Goal: Find specific page/section: Locate item on page

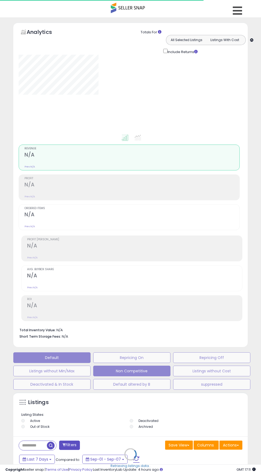
type input "**********"
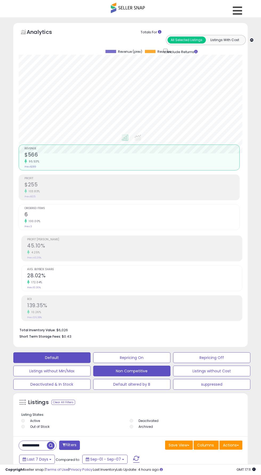
scroll to position [7, 0]
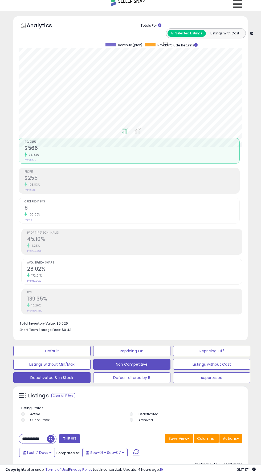
click at [63, 381] on button "Deactivated & In Stock" at bounding box center [51, 377] width 77 height 11
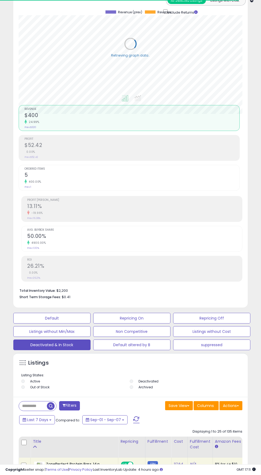
click at [36, 406] on input "text" at bounding box center [33, 405] width 28 height 9
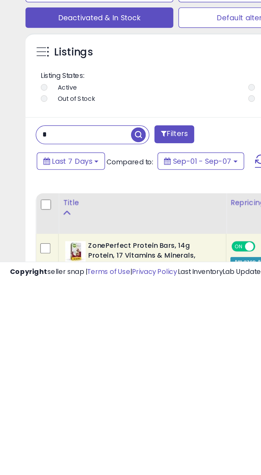
scroll to position [104, 232]
type input "*****"
click at [72, 400] on span "button" at bounding box center [73, 398] width 8 height 8
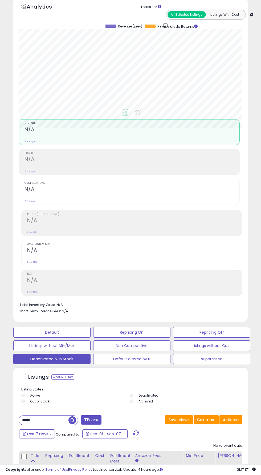
scroll to position [25, 0]
click at [70, 422] on span "button" at bounding box center [73, 421] width 8 height 8
click at [61, 377] on div "Clear All Filters" at bounding box center [63, 377] width 24 height 5
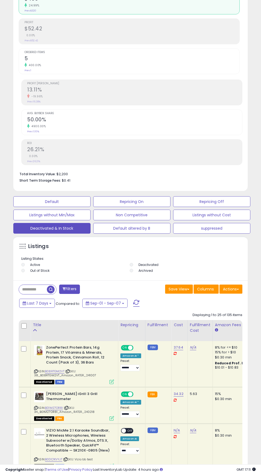
scroll to position [142, 0]
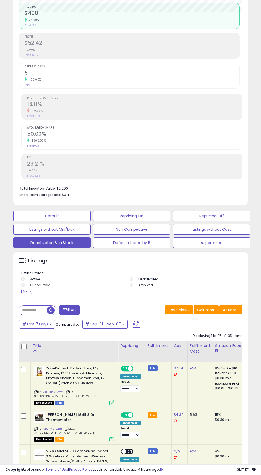
click at [133, 286] on li "Archived" at bounding box center [184, 286] width 108 height 6
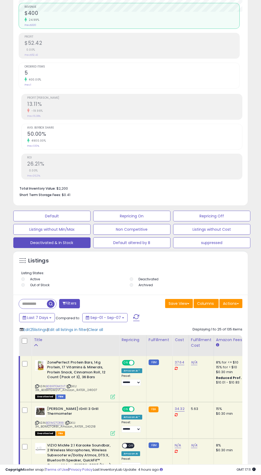
click at [33, 301] on input "text" at bounding box center [33, 303] width 28 height 9
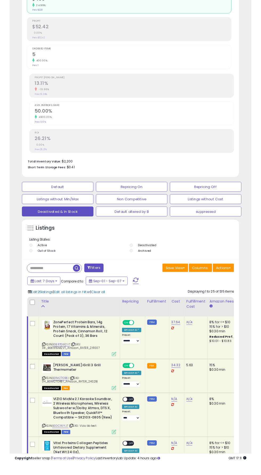
scroll to position [143, 0]
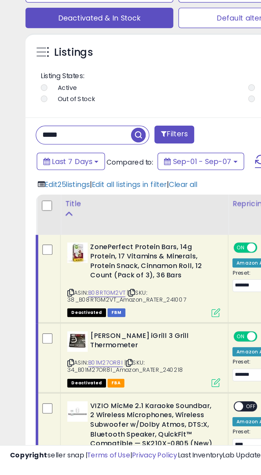
type input "*****"
click at [72, 304] on span "button" at bounding box center [73, 302] width 8 height 8
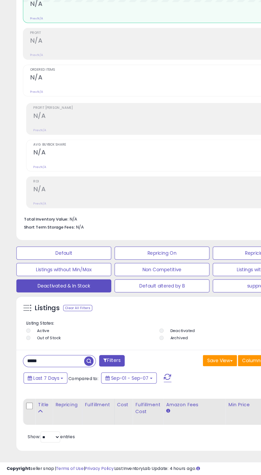
scroll to position [63, 0]
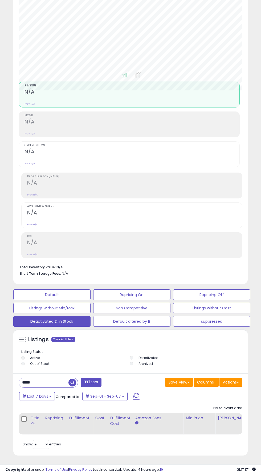
click at [63, 339] on div "Clear All Filters" at bounding box center [63, 339] width 24 height 5
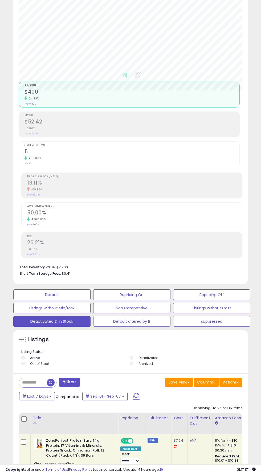
scroll to position [104, 232]
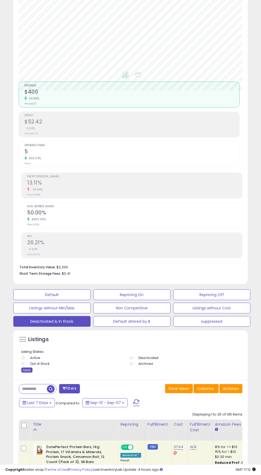
click at [27, 370] on div "Apply" at bounding box center [26, 369] width 11 height 5
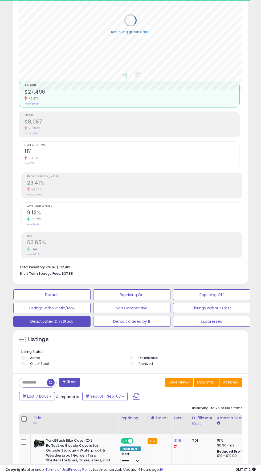
click at [26, 381] on input "text" at bounding box center [33, 382] width 28 height 9
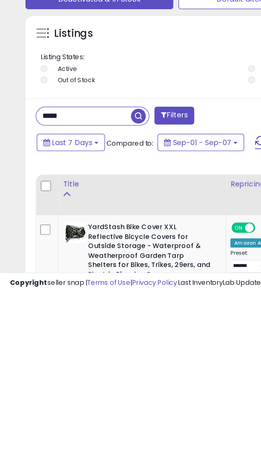
type input "*****"
click at [76, 383] on span "button" at bounding box center [73, 383] width 8 height 8
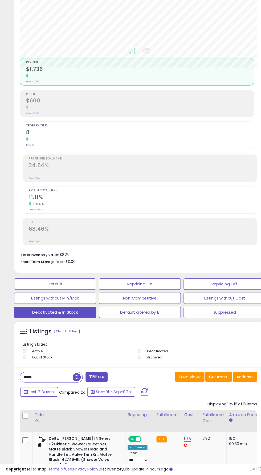
scroll to position [0, 0]
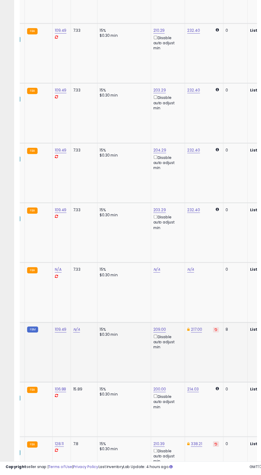
click at [213, 338] on div "8" at bounding box center [221, 340] width 17 height 5
click at [203, 339] on icon at bounding box center [204, 340] width 2 height 3
